Goal: Information Seeking & Learning: Learn about a topic

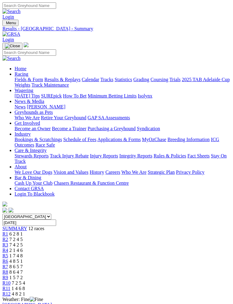
click at [5, 24] on img "Toggle navigation" at bounding box center [5, 24] width 0 height 0
click at [43, 79] on link "Fields & Form" at bounding box center [29, 79] width 29 height 5
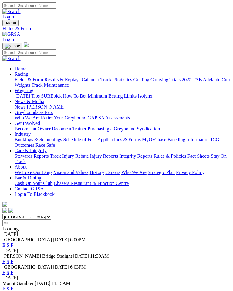
click at [13, 243] on link "F" at bounding box center [12, 245] width 3 height 5
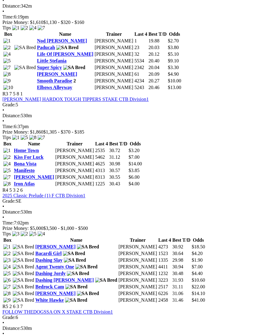
scroll to position [445, 0]
